Goal: Find specific page/section: Find specific page/section

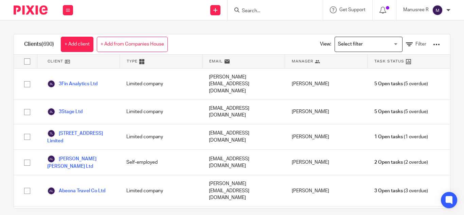
click at [252, 7] on form at bounding box center [277, 10] width 72 height 8
click at [252, 13] on input "Search" at bounding box center [271, 11] width 61 height 6
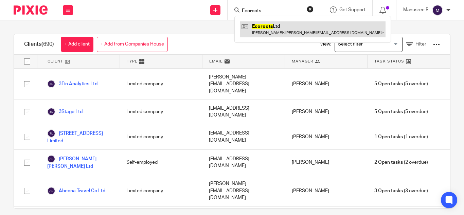
type input "Ecoroots"
drag, startPoint x: 269, startPoint y: 23, endPoint x: 280, endPoint y: 22, distance: 11.3
click at [269, 23] on link at bounding box center [313, 29] width 146 height 16
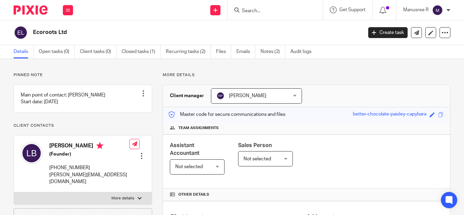
click at [258, 12] on input "Search" at bounding box center [271, 11] width 61 height 6
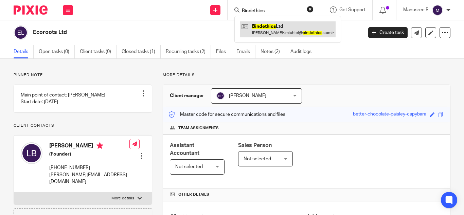
type input "Bindethics"
click at [277, 28] on link at bounding box center [288, 29] width 96 height 16
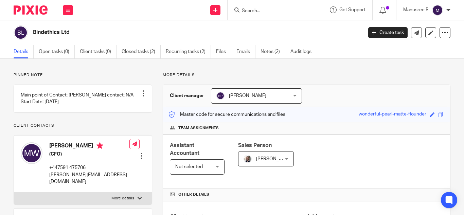
scroll to position [224, 0]
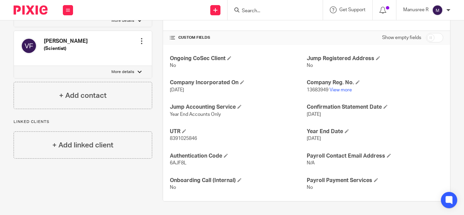
click at [258, 7] on form at bounding box center [277, 10] width 72 height 8
click at [258, 9] on input "Search" at bounding box center [271, 11] width 61 height 6
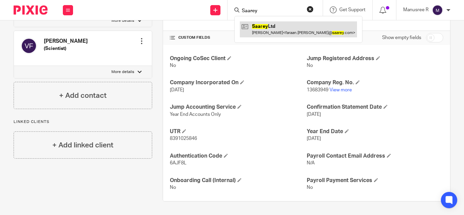
type input "Saarey"
click at [271, 31] on link at bounding box center [298, 29] width 117 height 16
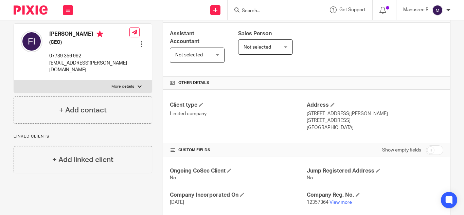
scroll to position [102, 0]
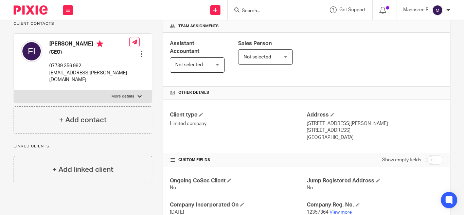
click at [268, 15] on div at bounding box center [275, 10] width 95 height 20
click at [268, 13] on input "Search" at bounding box center [271, 11] width 61 height 6
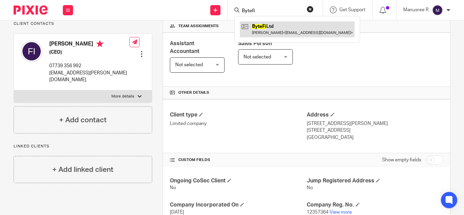
type input "Bytefi"
click at [297, 30] on link at bounding box center [297, 29] width 115 height 16
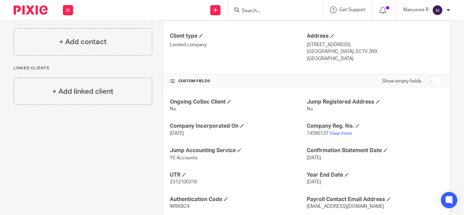
scroll to position [224, 0]
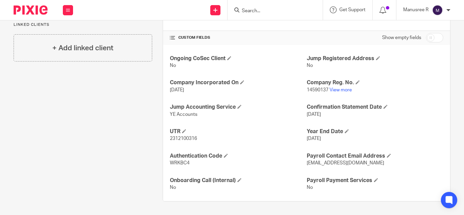
click at [261, 8] on input "Search" at bounding box center [271, 11] width 61 height 6
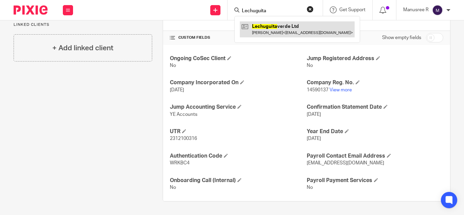
type input "Lechuguita"
click at [278, 29] on link at bounding box center [297, 29] width 115 height 16
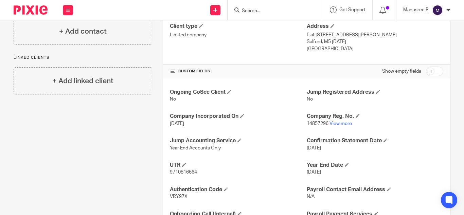
scroll to position [191, 0]
click at [260, 12] on input "Search" at bounding box center [271, 11] width 61 height 6
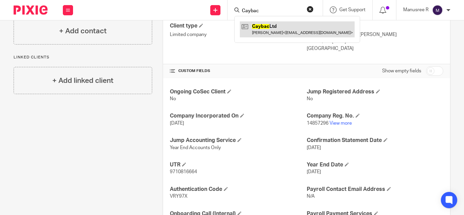
type input "Caybac"
click at [268, 27] on link at bounding box center [297, 29] width 115 height 16
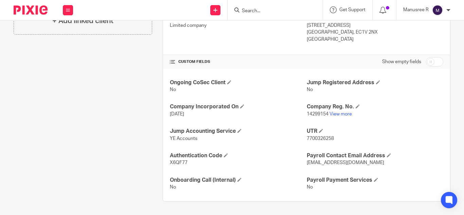
scroll to position [30, 0]
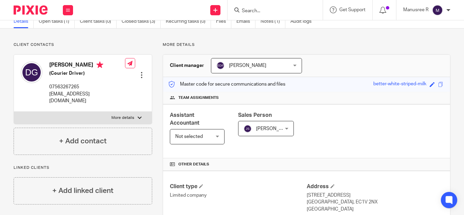
click at [259, 6] on form at bounding box center [277, 10] width 72 height 8
click at [258, 9] on input "Search" at bounding box center [271, 11] width 61 height 6
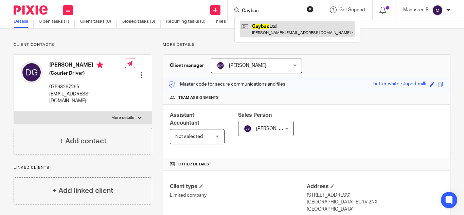
type input "Caybac"
click at [270, 31] on link at bounding box center [297, 29] width 115 height 16
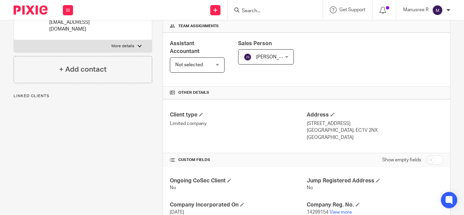
scroll to position [170, 0]
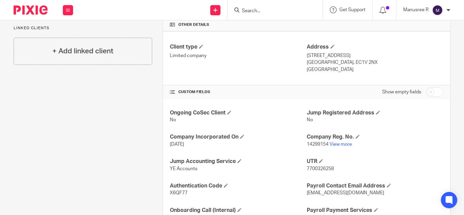
click at [271, 13] on input "Search" at bounding box center [271, 11] width 61 height 6
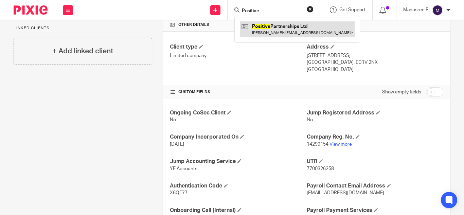
type input "Positive"
click at [280, 24] on link at bounding box center [297, 29] width 115 height 16
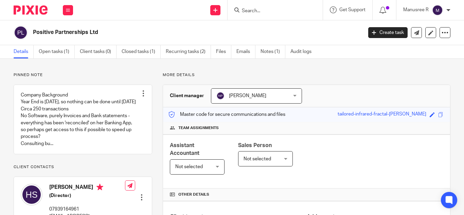
click at [245, 12] on input "Search" at bounding box center [271, 11] width 61 height 6
click at [255, 9] on input "Search" at bounding box center [271, 11] width 61 height 6
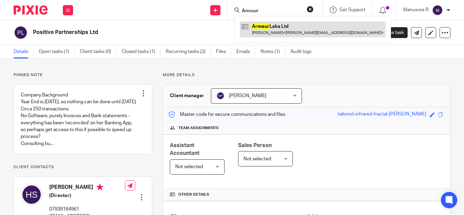
type input "Armour"
click at [286, 25] on link at bounding box center [313, 29] width 146 height 16
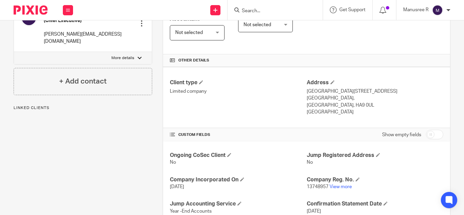
scroll to position [136, 0]
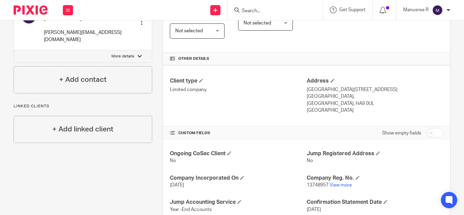
click at [261, 12] on input "Search" at bounding box center [271, 11] width 61 height 6
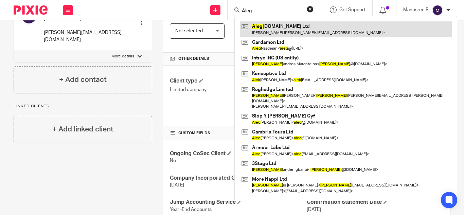
type input "Aleg"
click at [277, 27] on link at bounding box center [346, 29] width 212 height 16
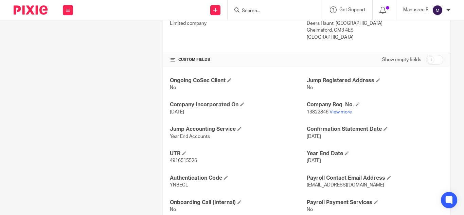
scroll to position [203, 0]
click at [261, 14] on form at bounding box center [277, 10] width 72 height 8
click at [261, 11] on input "Search" at bounding box center [271, 11] width 61 height 6
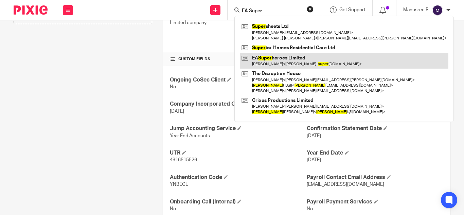
type input "EA Super"
click at [279, 60] on link at bounding box center [344, 61] width 209 height 16
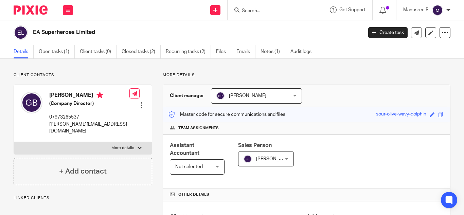
scroll to position [170, 0]
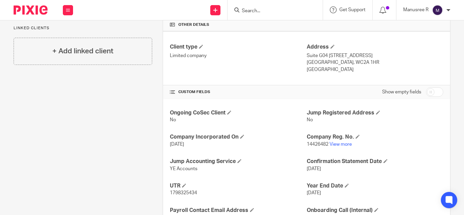
click at [252, 10] on input "Search" at bounding box center [271, 11] width 61 height 6
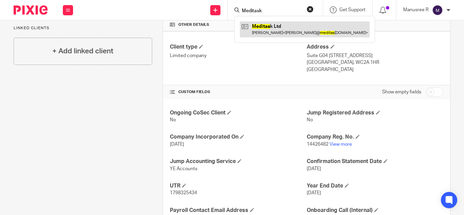
type input "Meditask"
drag, startPoint x: 258, startPoint y: 22, endPoint x: 266, endPoint y: 28, distance: 9.8
click at [258, 22] on link at bounding box center [305, 29] width 130 height 16
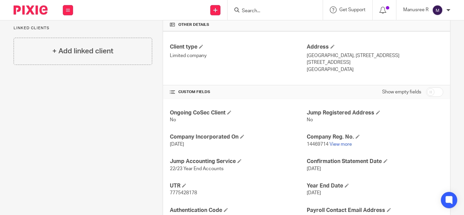
scroll to position [224, 0]
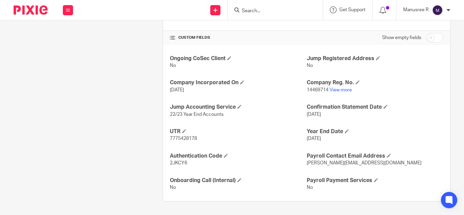
click at [265, 10] on input "Search" at bounding box center [271, 11] width 61 height 6
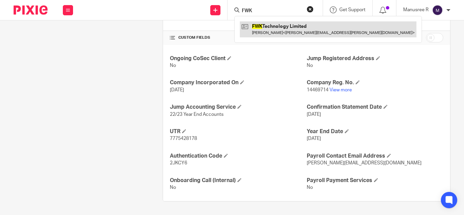
type input "FWK"
click at [288, 28] on link at bounding box center [328, 29] width 177 height 16
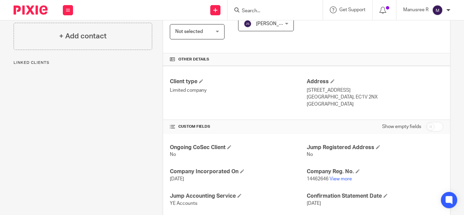
scroll to position [136, 0]
click at [264, 8] on input "Search" at bounding box center [271, 11] width 61 height 6
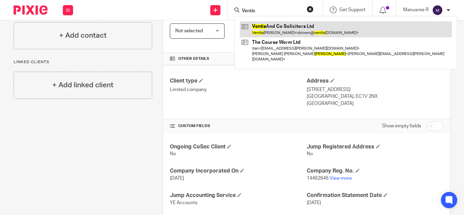
type input "Ventis"
click at [293, 29] on link at bounding box center [346, 29] width 212 height 16
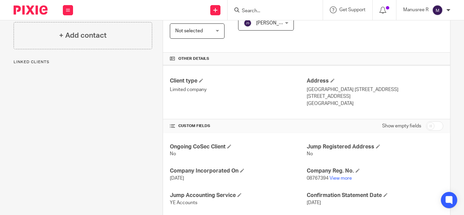
scroll to position [204, 0]
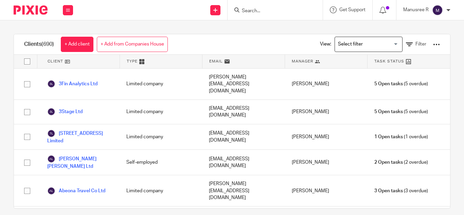
click at [245, 10] on input "Search" at bounding box center [271, 11] width 61 height 6
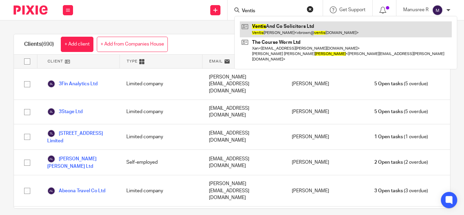
type input "Ventis"
click at [258, 25] on link at bounding box center [346, 29] width 212 height 16
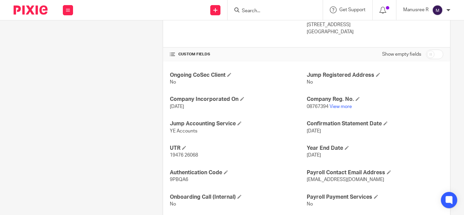
scroll to position [209, 0]
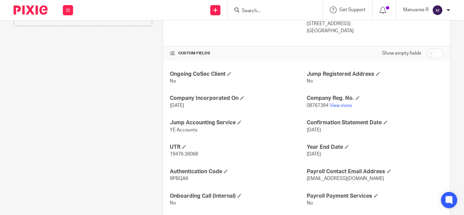
click at [249, 15] on div at bounding box center [275, 10] width 95 height 20
drag, startPoint x: 263, startPoint y: 11, endPoint x: 270, endPoint y: 10, distance: 6.8
click at [264, 12] on input "Search" at bounding box center [271, 11] width 61 height 6
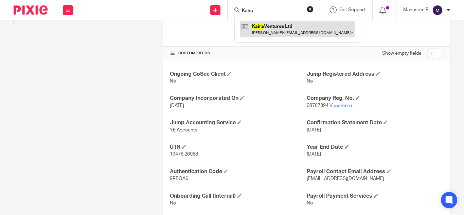
type input "Kaira"
click at [300, 25] on link at bounding box center [297, 29] width 115 height 16
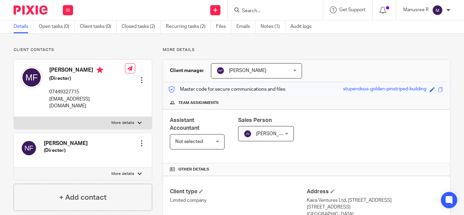
scroll to position [24, 0]
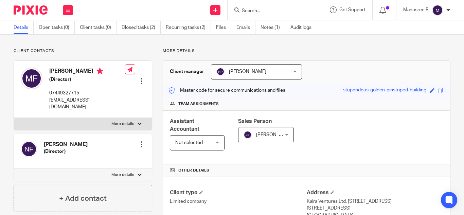
click at [253, 11] on input "Search" at bounding box center [271, 11] width 61 height 6
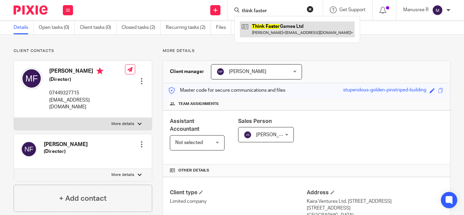
type input "think faster"
click at [273, 26] on link at bounding box center [297, 29] width 115 height 16
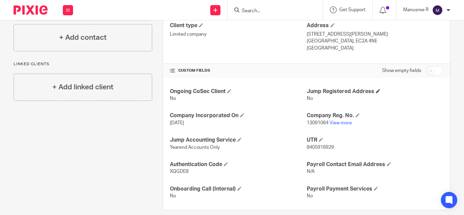
scroll to position [200, 0]
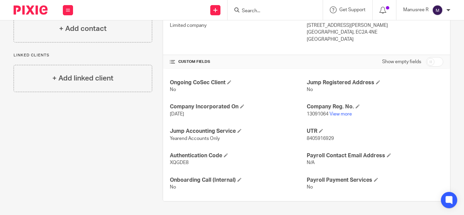
click at [254, 10] on input "Search" at bounding box center [271, 11] width 61 height 6
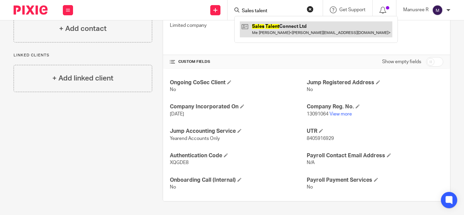
type input "Sales talent"
click at [263, 27] on link at bounding box center [316, 29] width 153 height 16
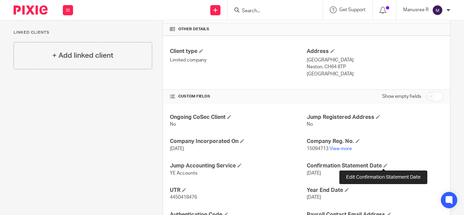
scroll to position [166, 0]
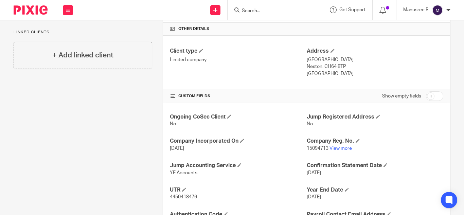
click at [250, 12] on input "Search" at bounding box center [271, 11] width 61 height 6
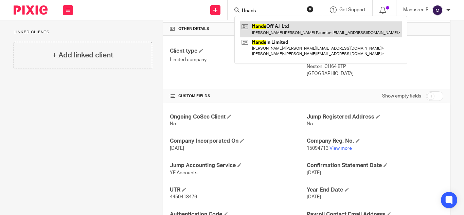
type input "Hnads"
click at [271, 36] on link at bounding box center [321, 29] width 162 height 16
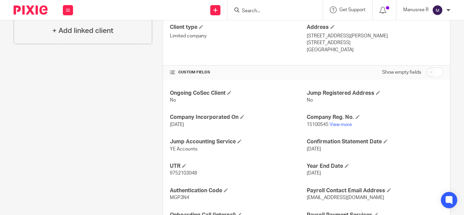
scroll to position [189, 0]
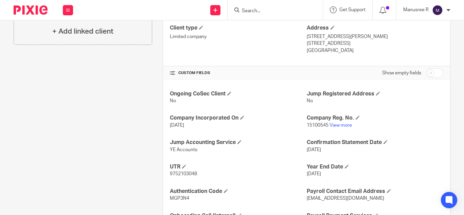
click at [254, 10] on form at bounding box center [277, 10] width 72 height 8
click at [254, 10] on input "Search" at bounding box center [271, 11] width 61 height 6
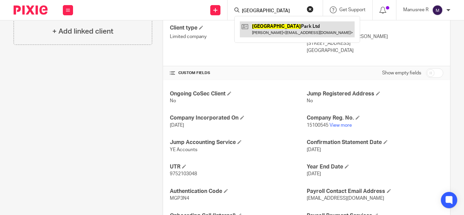
type input "Finsbury"
click at [274, 27] on link at bounding box center [297, 29] width 115 height 16
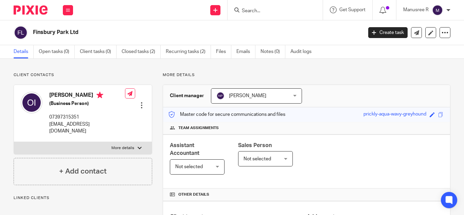
scroll to position [143, 0]
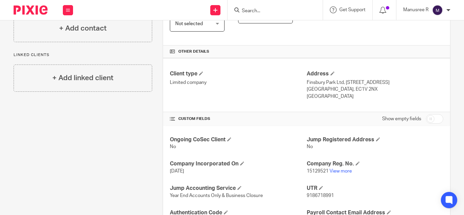
click at [247, 8] on form at bounding box center [277, 10] width 72 height 8
click at [247, 8] on input "Search" at bounding box center [271, 11] width 61 height 6
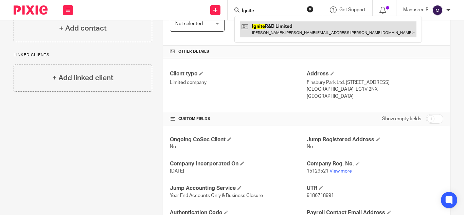
type input "Ignite"
click at [284, 31] on link at bounding box center [328, 29] width 177 height 16
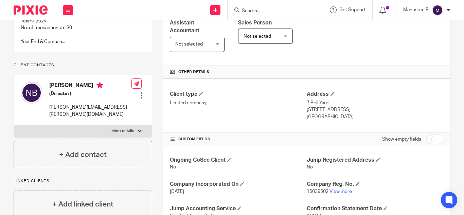
scroll to position [123, 0]
drag, startPoint x: 346, startPoint y: 192, endPoint x: 367, endPoint y: 94, distance: 100.4
click at [367, 94] on h4 "Address" at bounding box center [375, 93] width 137 height 7
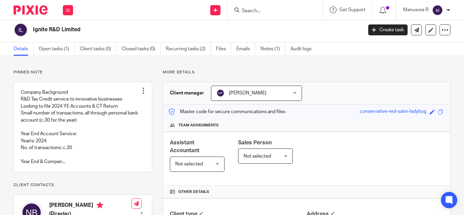
scroll to position [2, 0]
click at [281, 11] on input "Search" at bounding box center [271, 11] width 61 height 6
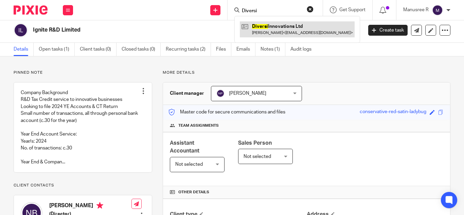
type input "Diversi"
click at [305, 31] on link at bounding box center [297, 29] width 115 height 16
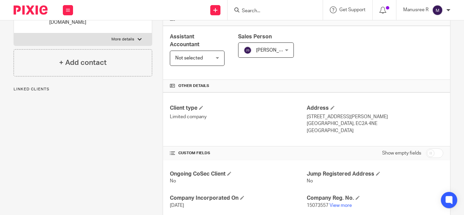
scroll to position [169, 0]
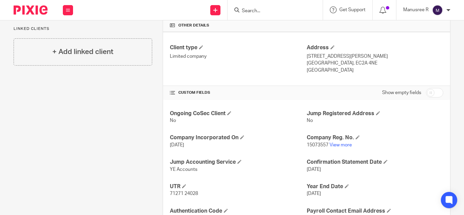
click at [261, 13] on input "Search" at bounding box center [271, 11] width 61 height 6
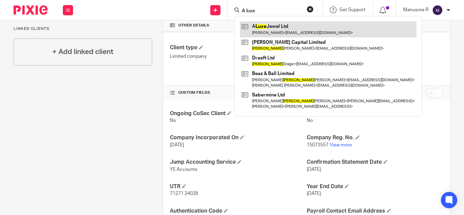
type input "A luxe"
click at [304, 28] on link at bounding box center [328, 29] width 177 height 16
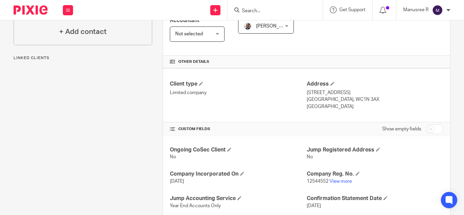
scroll to position [134, 0]
drag, startPoint x: 259, startPoint y: 16, endPoint x: 258, endPoint y: 10, distance: 6.2
click at [258, 10] on div at bounding box center [275, 10] width 95 height 20
click at [258, 10] on input "Search" at bounding box center [271, 11] width 61 height 6
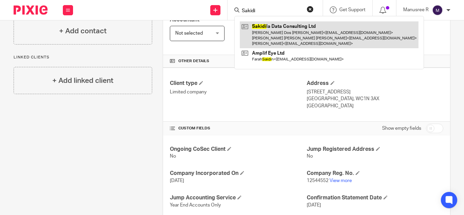
type input "Sakidi"
click at [287, 43] on link at bounding box center [329, 34] width 179 height 27
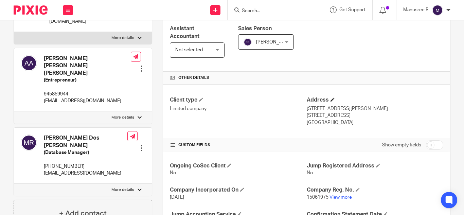
scroll to position [168, 0]
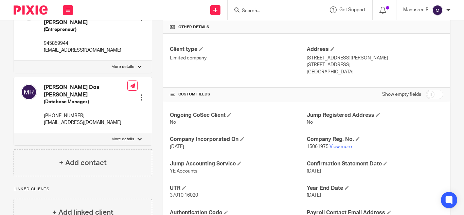
click at [275, 11] on input "Search" at bounding box center [271, 11] width 61 height 6
type input "E"
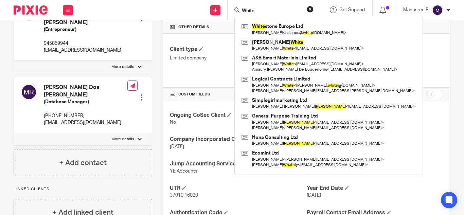
type input "White"
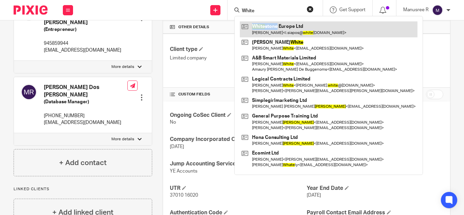
drag, startPoint x: 278, startPoint y: 20, endPoint x: 285, endPoint y: 31, distance: 12.3
click at [285, 31] on div "White stone Europe Ltd Nikolaos Bouras < l.siapos@ white stone-europe.com > Per…" at bounding box center [329, 95] width 189 height 159
click at [285, 31] on link at bounding box center [329, 29] width 178 height 16
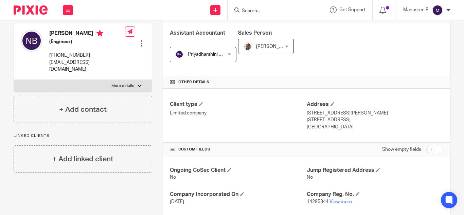
scroll to position [105, 0]
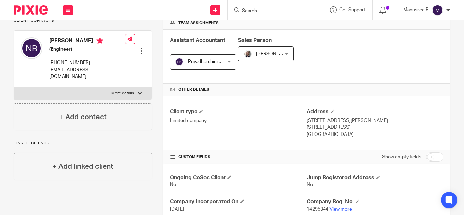
click at [213, 61] on span "Priyadharshini Kalidass" at bounding box center [212, 61] width 48 height 5
click at [259, 96] on div "Other details" at bounding box center [306, 90] width 287 height 13
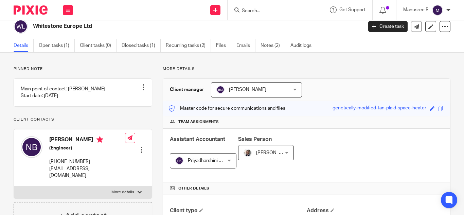
scroll to position [0, 0]
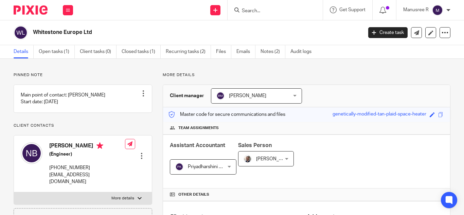
click at [199, 163] on span "Priyadharshini Kalidass" at bounding box center [199, 167] width 49 height 14
click at [233, 170] on div "Assistant Accountant Priyadharshini Kalidass Priyadharshini Kalidass Not select…" at bounding box center [306, 162] width 287 height 54
click at [262, 9] on input "Search" at bounding box center [271, 11] width 61 height 6
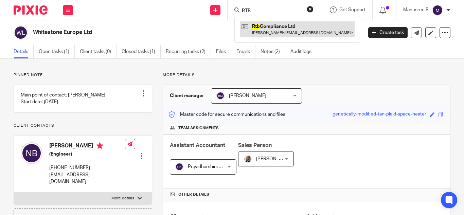
type input "RTB"
click at [286, 33] on link at bounding box center [297, 29] width 115 height 16
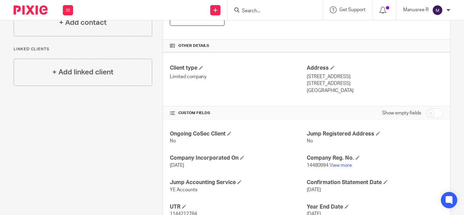
scroll to position [150, 0]
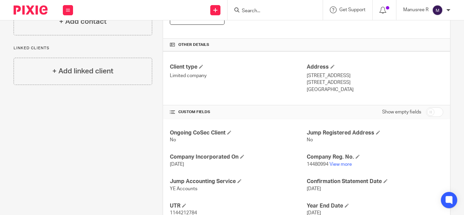
click at [268, 14] on input "Search" at bounding box center [271, 11] width 61 height 6
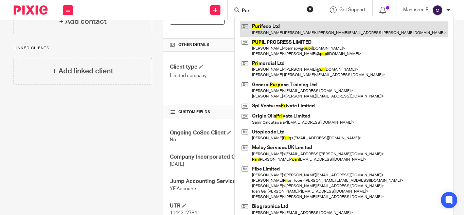
type input "Puri"
click at [276, 27] on link at bounding box center [344, 29] width 209 height 16
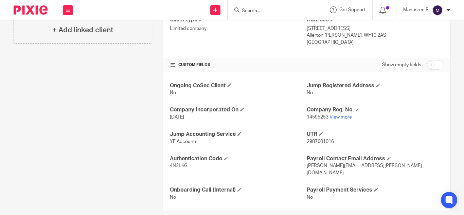
scroll to position [200, 0]
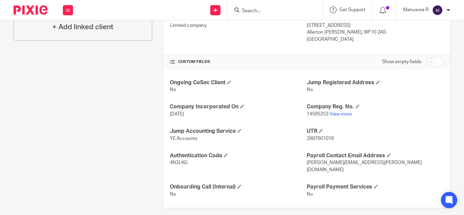
click at [256, 13] on input "Search" at bounding box center [271, 11] width 61 height 6
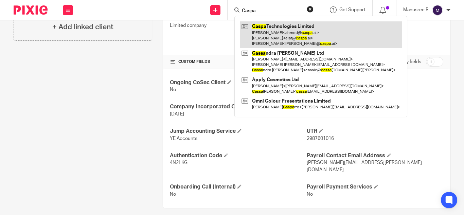
type input "Caspa"
click at [278, 30] on link at bounding box center [321, 34] width 162 height 27
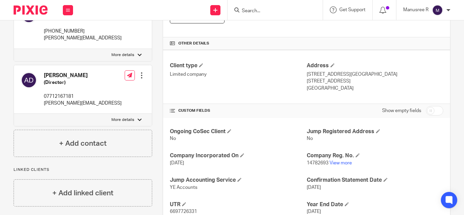
scroll to position [154, 0]
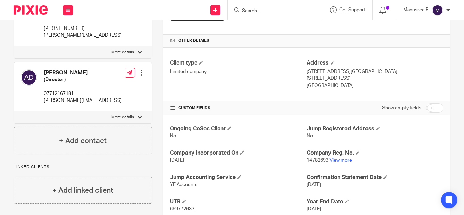
click at [247, 8] on input "Search" at bounding box center [271, 11] width 61 height 6
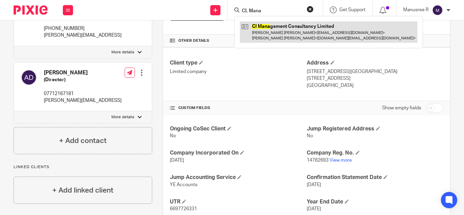
type input "CL Mana"
click at [284, 32] on link at bounding box center [329, 31] width 178 height 21
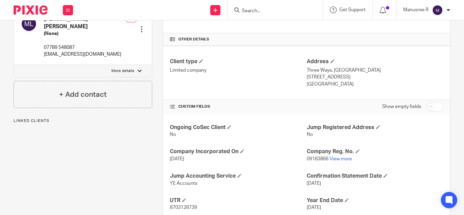
scroll to position [156, 0]
click at [251, 12] on input "Search" at bounding box center [271, 11] width 61 height 6
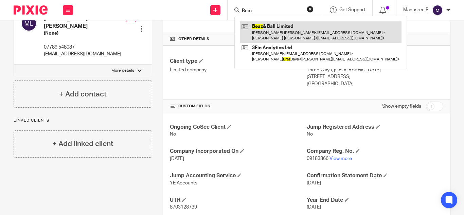
type input "Beaz"
click at [275, 26] on link at bounding box center [321, 31] width 162 height 21
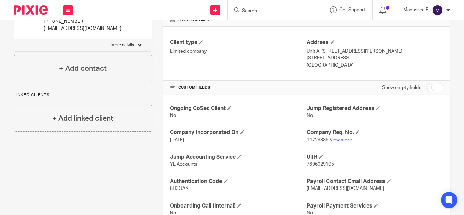
scroll to position [176, 0]
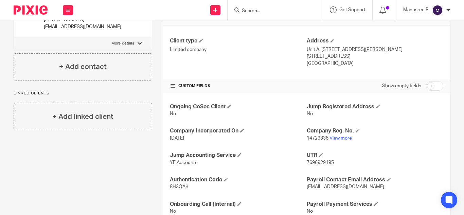
click at [253, 9] on input "Search" at bounding box center [271, 11] width 61 height 6
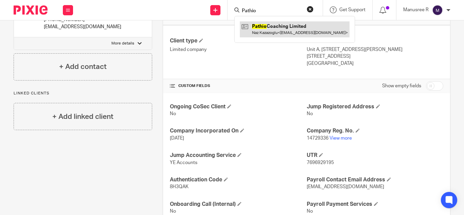
type input "Pathio"
click at [289, 33] on link at bounding box center [295, 29] width 110 height 16
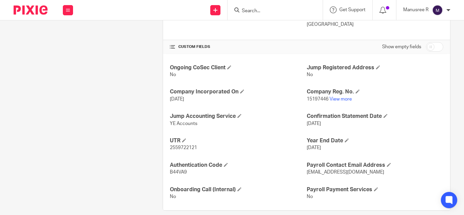
scroll to position [217, 0]
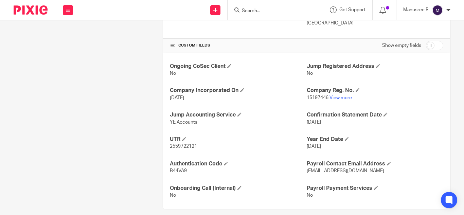
click at [258, 12] on input "Search" at bounding box center [271, 11] width 61 height 6
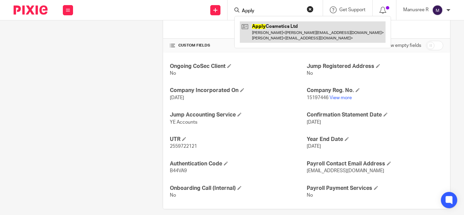
type input "Apply"
click at [266, 24] on link at bounding box center [313, 31] width 146 height 21
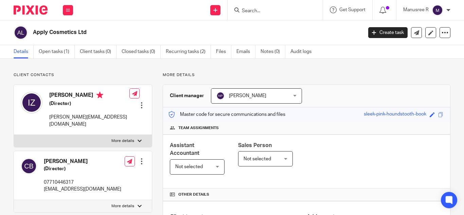
scroll to position [194, 0]
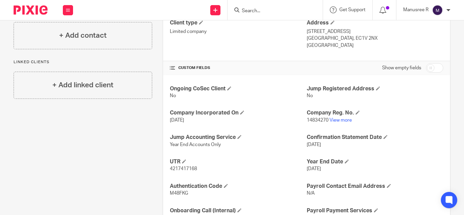
click at [251, 9] on input "Search" at bounding box center [271, 11] width 61 height 6
click at [266, 13] on input "Search" at bounding box center [271, 11] width 61 height 6
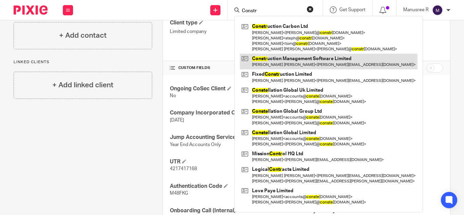
type input "Constr"
click at [299, 65] on link at bounding box center [329, 62] width 178 height 16
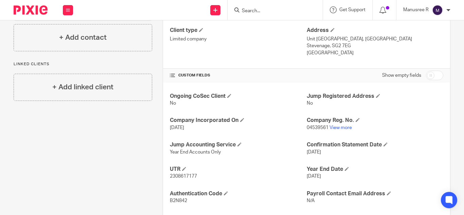
scroll to position [188, 0]
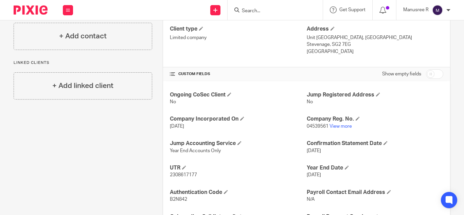
click at [260, 8] on input "Search" at bounding box center [271, 11] width 61 height 6
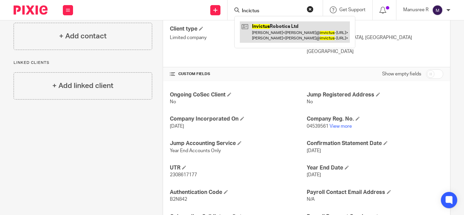
type input "Incictus"
click at [272, 27] on link at bounding box center [295, 31] width 110 height 21
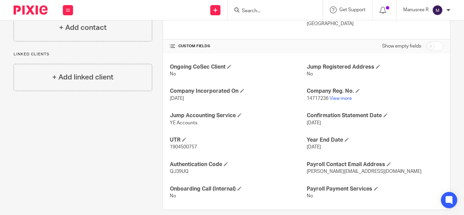
scroll to position [224, 0]
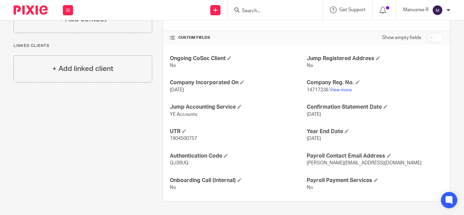
drag, startPoint x: 269, startPoint y: 19, endPoint x: 268, endPoint y: 12, distance: 6.5
click at [268, 12] on div at bounding box center [275, 10] width 95 height 20
click at [268, 12] on input "Search" at bounding box center [271, 11] width 61 height 6
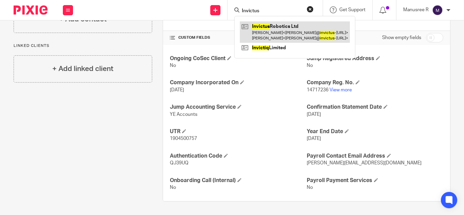
type input "Invictus"
click at [274, 28] on link at bounding box center [295, 31] width 110 height 21
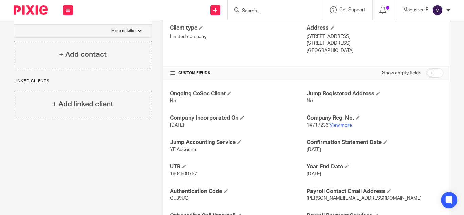
scroll to position [189, 0]
click at [274, 11] on input "Search" at bounding box center [271, 11] width 61 height 6
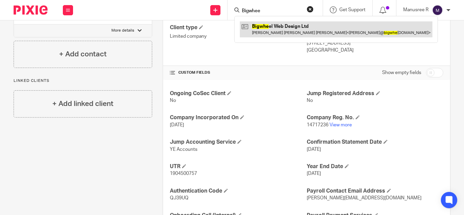
type input "Bigwhee"
click at [274, 28] on link at bounding box center [337, 29] width 195 height 16
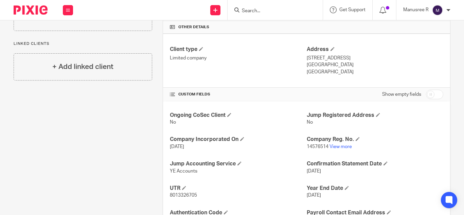
scroll to position [224, 0]
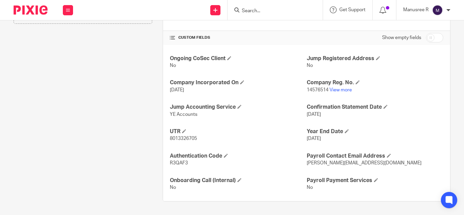
click at [255, 8] on input "Search" at bounding box center [271, 11] width 61 height 6
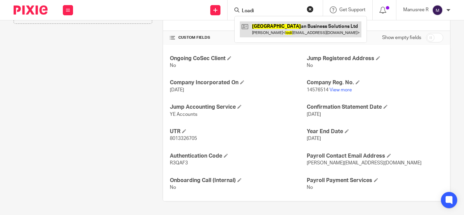
type input "Loadi"
click at [281, 35] on link at bounding box center [301, 29] width 122 height 16
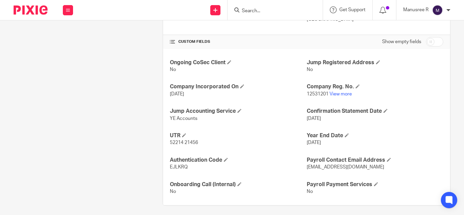
scroll to position [224, 0]
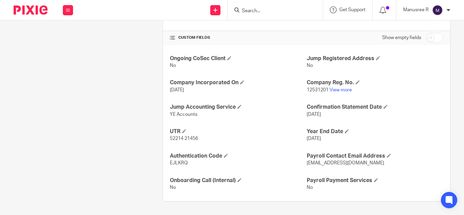
click at [282, 11] on input "Search" at bounding box center [271, 11] width 61 height 6
type input "F"
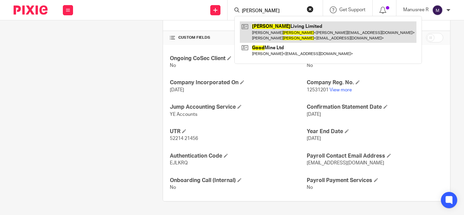
type input "[PERSON_NAME]"
click at [288, 24] on link at bounding box center [328, 31] width 177 height 21
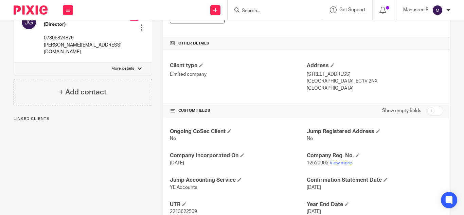
scroll to position [152, 0]
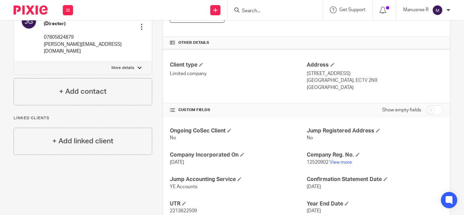
click at [265, 12] on input "Search" at bounding box center [271, 11] width 61 height 6
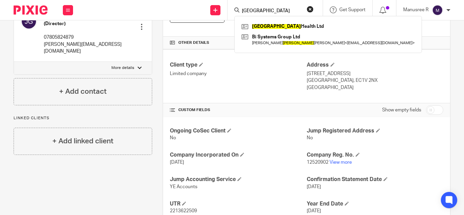
type input "[GEOGRAPHIC_DATA]"
click at [273, 21] on div "Hallan Health Ltd Bi Systems Group Ltd [PERSON_NAME] < [PERSON_NAME][EMAIL_ADDR…" at bounding box center [329, 34] width 188 height 37
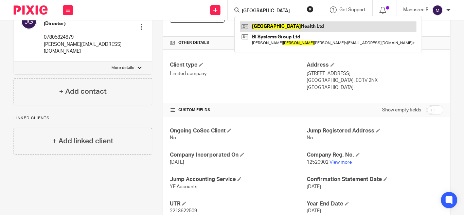
click at [275, 23] on link at bounding box center [328, 26] width 177 height 10
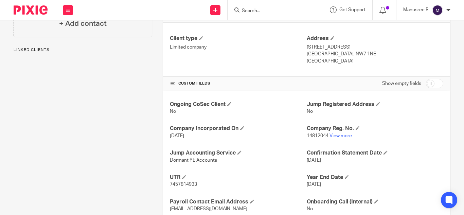
scroll to position [180, 0]
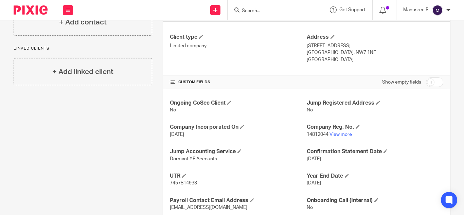
click at [258, 15] on div at bounding box center [275, 10] width 95 height 20
click at [259, 12] on input "Search" at bounding box center [271, 11] width 61 height 6
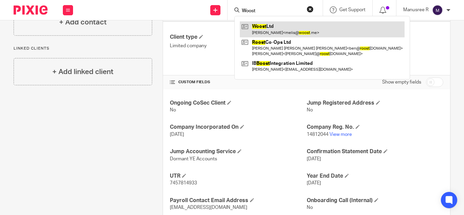
type input "Woost"
click at [274, 28] on link at bounding box center [322, 29] width 165 height 16
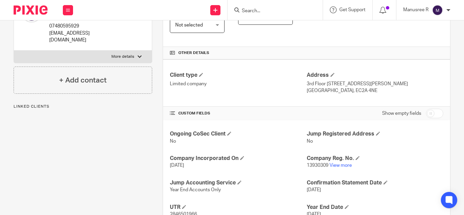
scroll to position [218, 0]
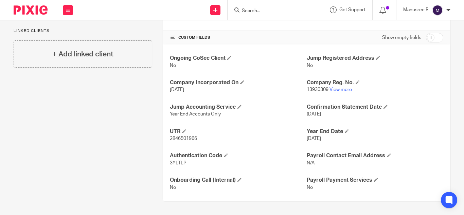
drag, startPoint x: 280, startPoint y: 7, endPoint x: 274, endPoint y: 10, distance: 5.8
click at [274, 10] on form at bounding box center [277, 10] width 72 height 8
click at [274, 10] on input "Search" at bounding box center [271, 11] width 61 height 6
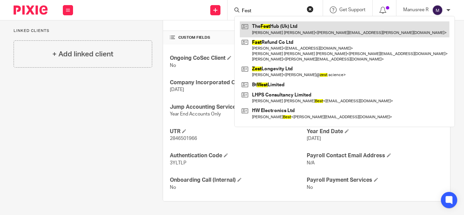
type input "Fest"
click at [288, 30] on link at bounding box center [345, 29] width 210 height 16
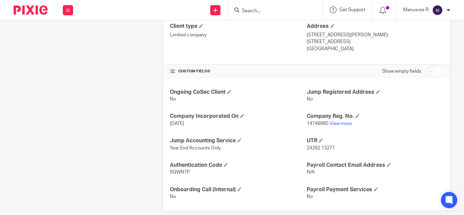
scroll to position [200, 0]
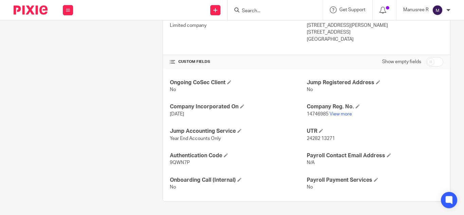
drag, startPoint x: 342, startPoint y: 118, endPoint x: 371, endPoint y: 98, distance: 35.3
click at [364, 103] on div "Ongoing CoSec Client No Jump Registered Address No Company Incorporated On [DAT…" at bounding box center [306, 135] width 287 height 132
click at [252, 14] on input "Search" at bounding box center [271, 11] width 61 height 6
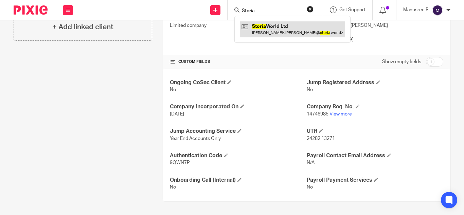
type input "Storia"
click at [267, 24] on link at bounding box center [292, 29] width 105 height 16
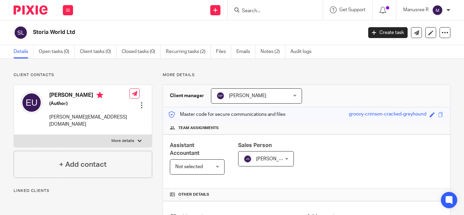
scroll to position [171, 0]
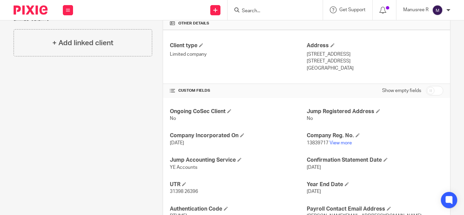
click at [261, 8] on form at bounding box center [277, 10] width 72 height 8
click at [261, 8] on input "Search" at bounding box center [271, 11] width 61 height 6
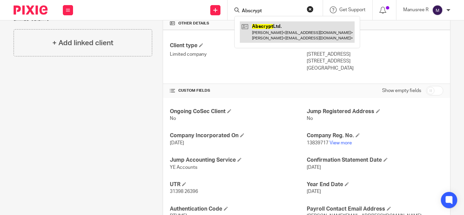
type input "Abscrypt"
click at [275, 30] on link at bounding box center [297, 31] width 115 height 21
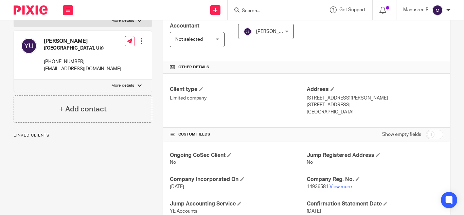
scroll to position [128, 0]
drag, startPoint x: 265, startPoint y: 17, endPoint x: 265, endPoint y: 13, distance: 4.1
click at [265, 13] on div at bounding box center [275, 10] width 95 height 20
click at [265, 13] on input "Search" at bounding box center [271, 11] width 61 height 6
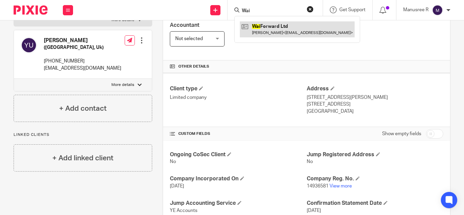
type input "Wai"
click at [287, 36] on link at bounding box center [297, 29] width 115 height 16
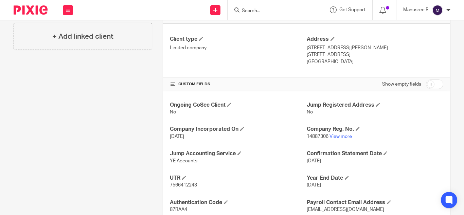
scroll to position [183, 0]
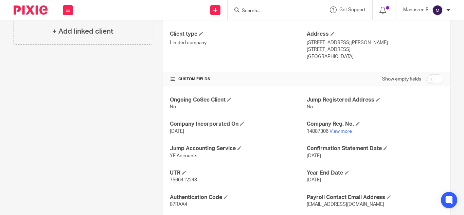
click at [262, 10] on input "Search" at bounding box center [271, 11] width 61 height 6
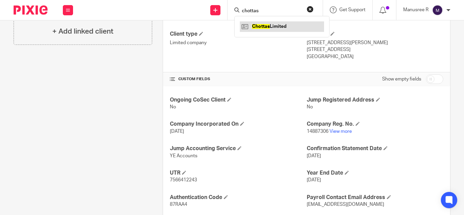
type input "chottas"
click at [263, 26] on link at bounding box center [282, 26] width 84 height 10
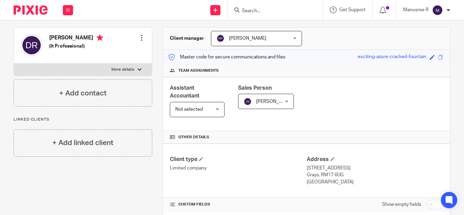
scroll to position [170, 0]
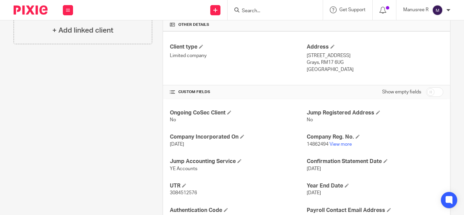
drag, startPoint x: 277, startPoint y: 6, endPoint x: 269, endPoint y: 9, distance: 8.7
click at [269, 9] on form at bounding box center [277, 10] width 72 height 8
click at [269, 9] on input "Search" at bounding box center [271, 11] width 61 height 6
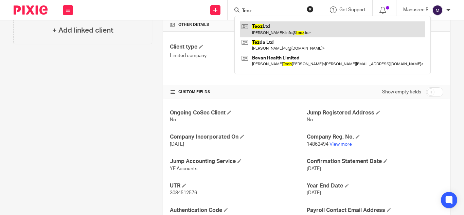
type input "Teoz"
click at [274, 32] on link at bounding box center [333, 29] width 186 height 16
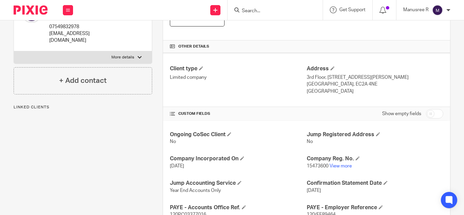
scroll to position [149, 0]
click at [261, 7] on form at bounding box center [277, 10] width 72 height 8
click at [260, 8] on input "Search" at bounding box center [271, 11] width 61 height 6
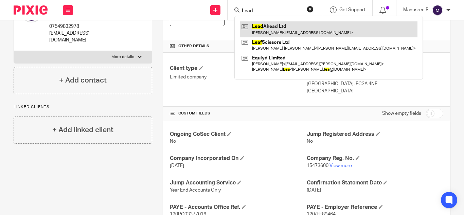
type input "Lead"
click at [266, 22] on link at bounding box center [329, 29] width 178 height 16
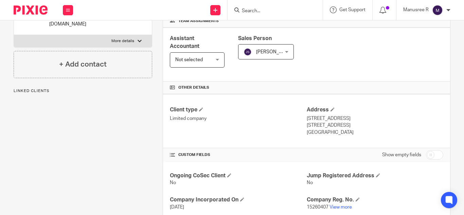
scroll to position [132, 0]
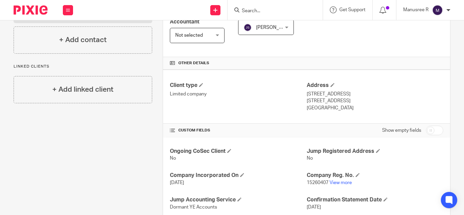
click at [253, 13] on input "Search" at bounding box center [271, 11] width 61 height 6
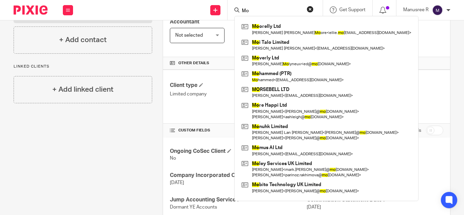
type input "M"
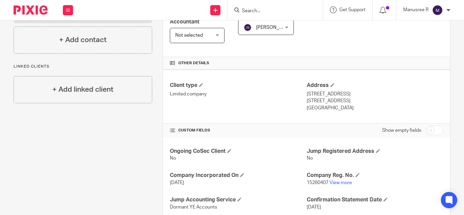
click at [248, 9] on input "Search" at bounding box center [271, 11] width 61 height 6
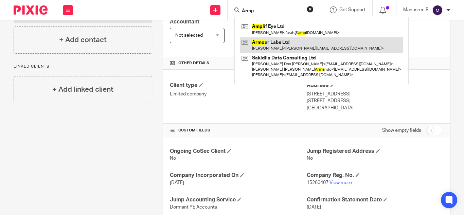
type input "Armp"
click at [279, 46] on link at bounding box center [321, 45] width 163 height 16
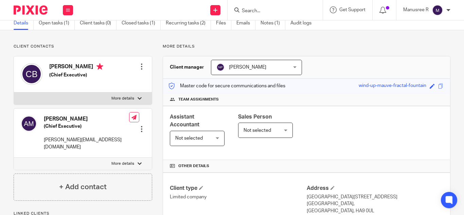
scroll to position [34, 0]
